Goal: Task Accomplishment & Management: Manage account settings

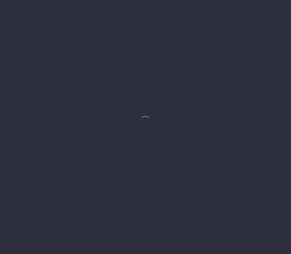
select select "8"
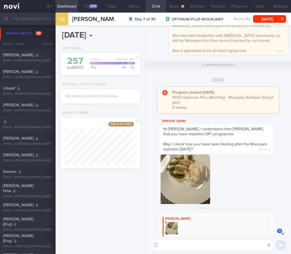
scroll to position [-474, 0]
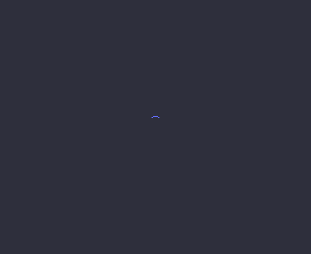
select select "7"
select select "5"
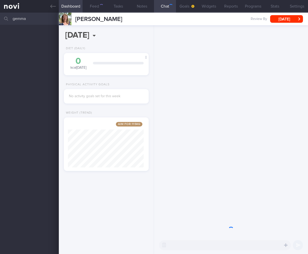
scroll to position [45, 76]
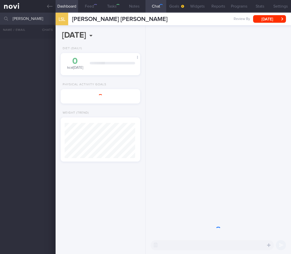
select select "8"
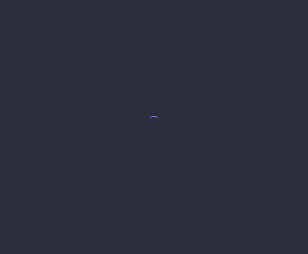
select select "7"
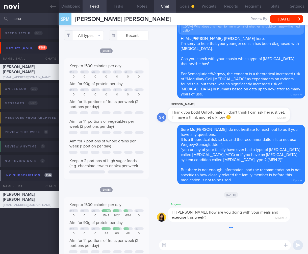
scroll to position [25, 0]
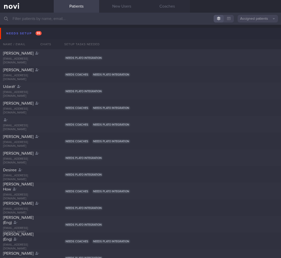
click at [32, 21] on input "text" at bounding box center [140, 19] width 281 height 12
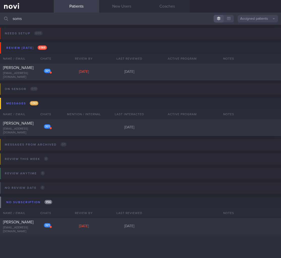
drag, startPoint x: 20, startPoint y: 20, endPoint x: -48, endPoint y: 16, distance: 68.3
click at [0, 16] on html "You are offline! Some functionality will be unavailable Patients New Users Coac…" at bounding box center [140, 129] width 281 height 258
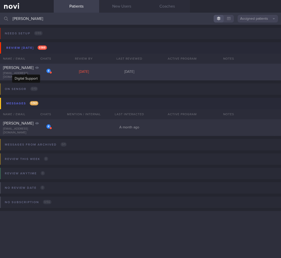
type input "surya"
click at [28, 73] on div "4 Surya Priya priya.surya@gmail.com" at bounding box center [27, 72] width 54 height 14
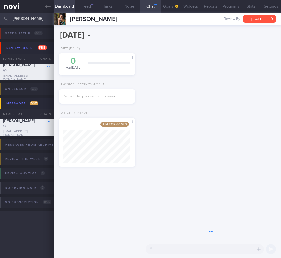
click at [273, 19] on icon "button" at bounding box center [273, 18] width 2 height 3
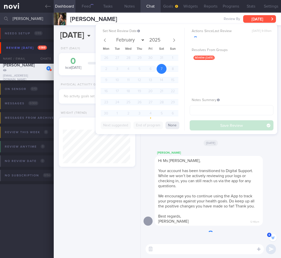
scroll to position [-130, 0]
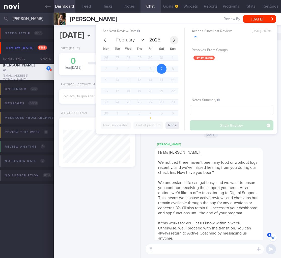
click at [174, 41] on icon at bounding box center [174, 40] width 4 height 4
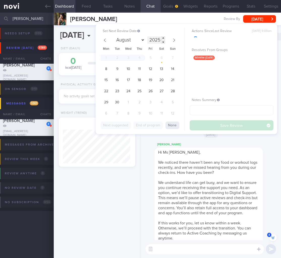
select select "8"
click at [109, 69] on span "8" at bounding box center [106, 69] width 10 height 10
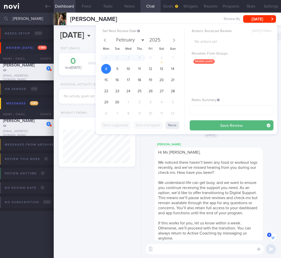
click at [237, 123] on button "Save Review" at bounding box center [232, 125] width 84 height 10
click at [238, 181] on span "We understand life can get busy, and we want to ensure you continue receiving t…" at bounding box center [208, 198] width 100 height 34
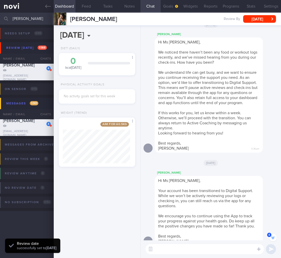
scroll to position [0, 0]
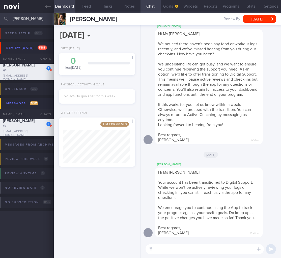
drag, startPoint x: 21, startPoint y: 18, endPoint x: 2, endPoint y: 21, distance: 19.6
click at [2, 21] on div "surya Assigned patients Assigned patients All active patients Archived patients" at bounding box center [140, 19] width 281 height 12
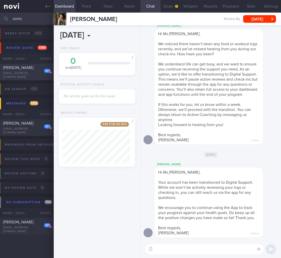
type input "soms"
click at [48, 70] on div "[PERSON_NAME]" at bounding box center [26, 67] width 46 height 5
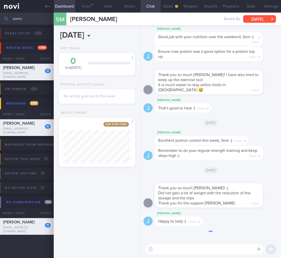
click at [269, 18] on button "Fri, 16 May" at bounding box center [259, 19] width 33 height 8
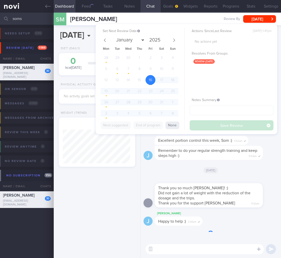
scroll to position [41, 67]
click at [177, 41] on span at bounding box center [174, 40] width 9 height 9
click at [175, 40] on icon at bounding box center [174, 40] width 4 height 4
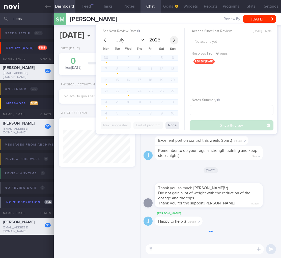
click at [175, 40] on icon at bounding box center [174, 40] width 4 height 4
click at [173, 41] on icon at bounding box center [174, 40] width 4 height 4
select select "8"
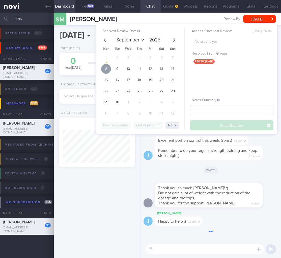
click at [106, 68] on span "8" at bounding box center [106, 69] width 10 height 10
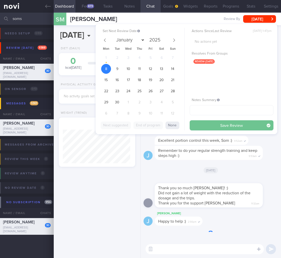
click at [224, 120] on button "Save Review" at bounding box center [232, 125] width 84 height 10
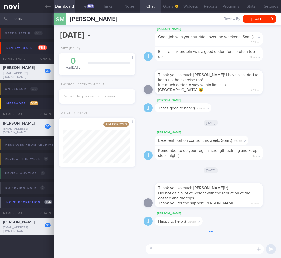
click at [183, 90] on div "Thank you so much Joel! I have also tried to keep up the exercise too! It is mu…" at bounding box center [209, 82] width 108 height 24
click at [261, 17] on button "[DATE]" at bounding box center [259, 19] width 33 height 8
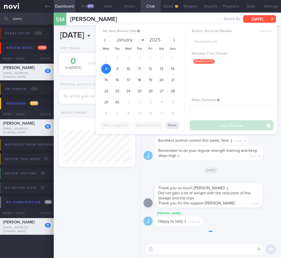
click at [261, 17] on button "[DATE]" at bounding box center [259, 19] width 33 height 8
click at [225, 211] on div "J Joel Happy to help :) 2:56pm" at bounding box center [211, 219] width 135 height 18
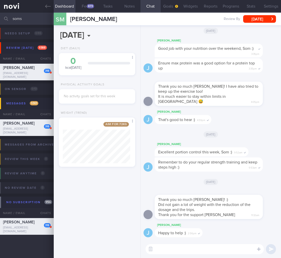
drag, startPoint x: 30, startPoint y: 19, endPoint x: -74, endPoint y: 15, distance: 104.4
click at [0, 15] on html "You are offline! Some functionality will be unavailable Patients New Users Coac…" at bounding box center [140, 129] width 281 height 258
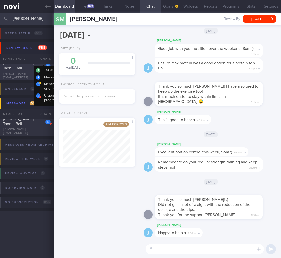
type input "tyrel"
click at [30, 73] on div "15 Tyrel Taonui Ball tyrel.ball@gmail.com" at bounding box center [27, 72] width 54 height 23
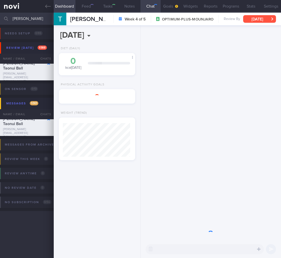
click at [270, 20] on button "Tue, 12 Aug" at bounding box center [259, 19] width 33 height 8
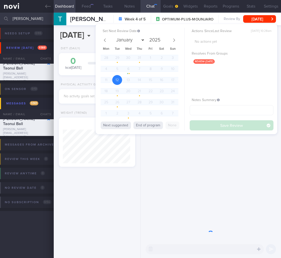
scroll to position [41, 67]
click at [177, 41] on span at bounding box center [174, 40] width 9 height 9
select select "8"
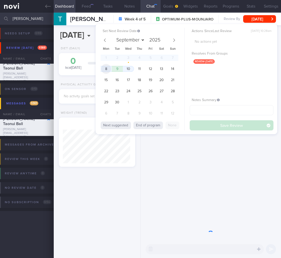
click at [105, 69] on span "8" at bounding box center [106, 69] width 10 height 10
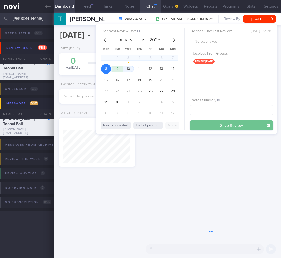
click at [233, 129] on button "Save Review" at bounding box center [232, 125] width 84 height 10
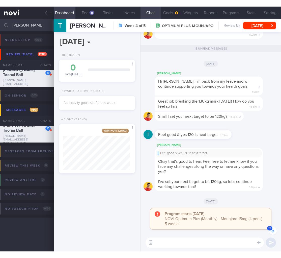
scroll to position [-333, 0]
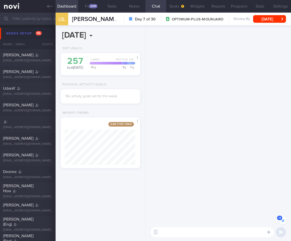
select select "8"
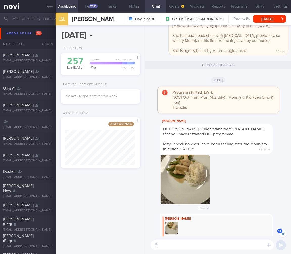
scroll to position [-474, 0]
